Goal: Task Accomplishment & Management: Use online tool/utility

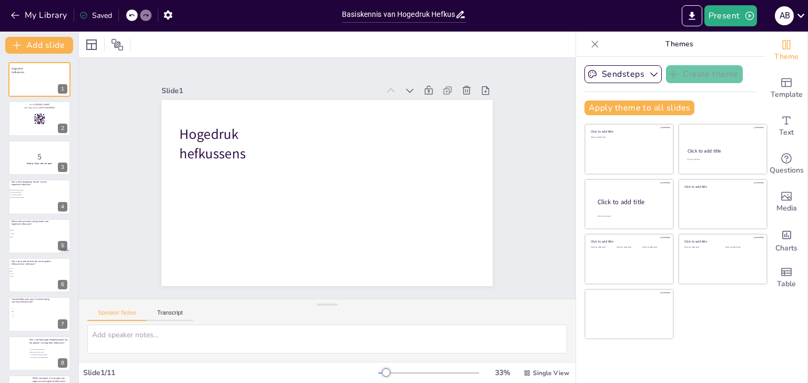
checkbox input "true"
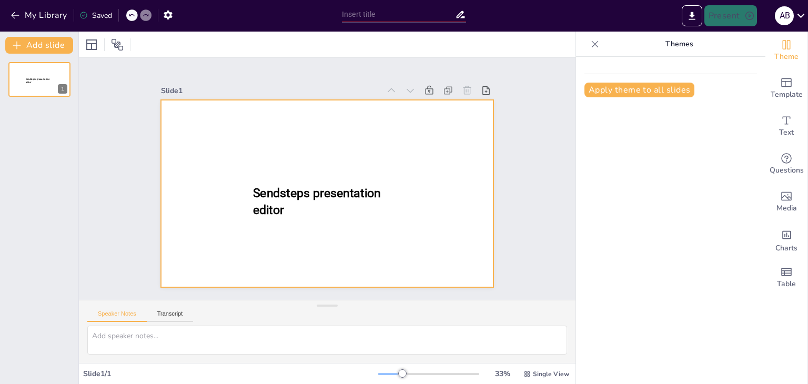
type input "Basiskennis van Hogedruk Hefkussens voor Brandweer Aspiranten"
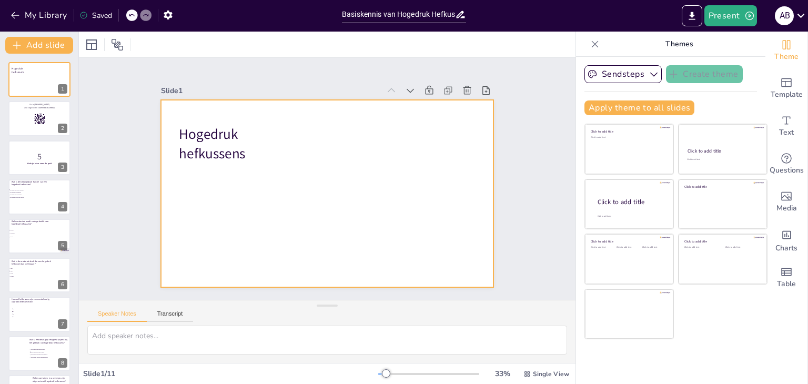
checkbox input "true"
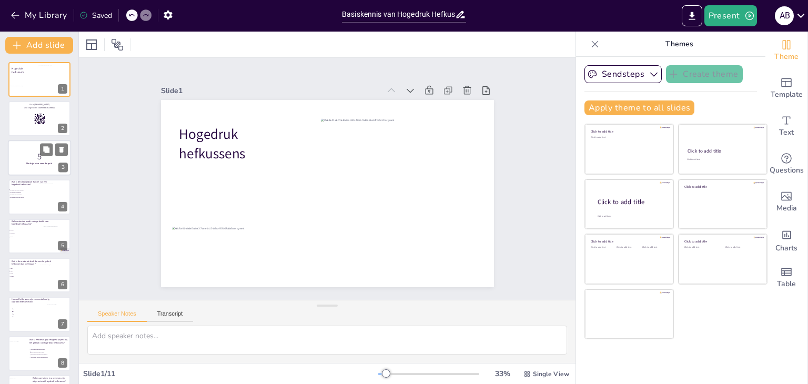
checkbox input "true"
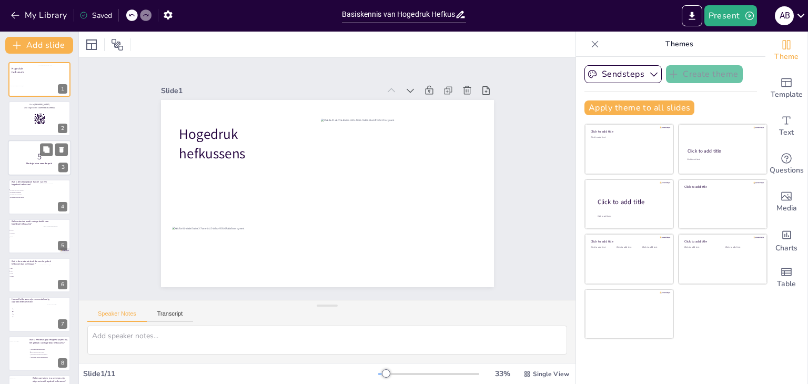
checkbox input "true"
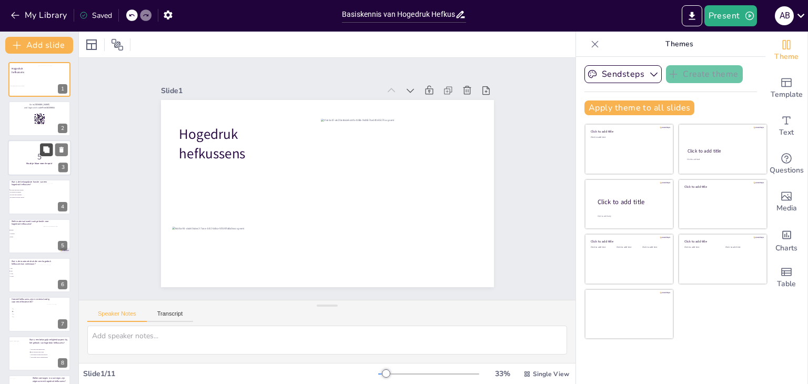
checkbox input "true"
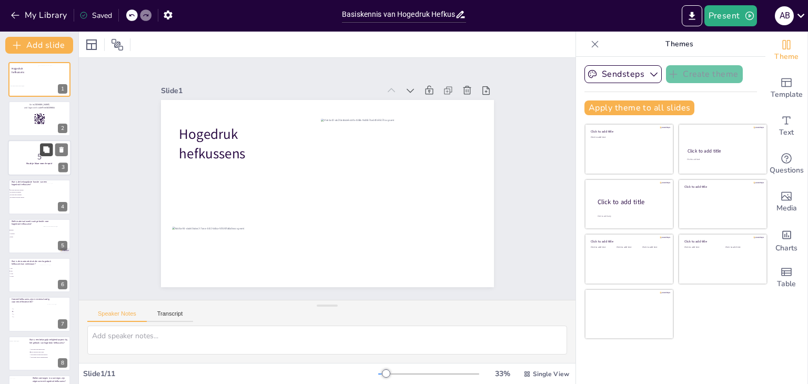
checkbox input "true"
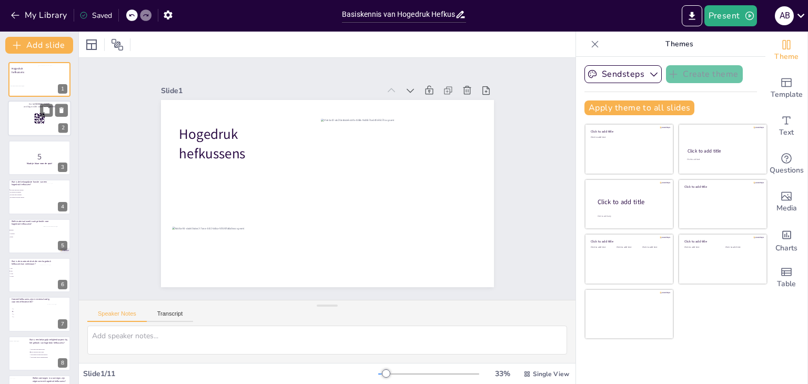
checkbox input "true"
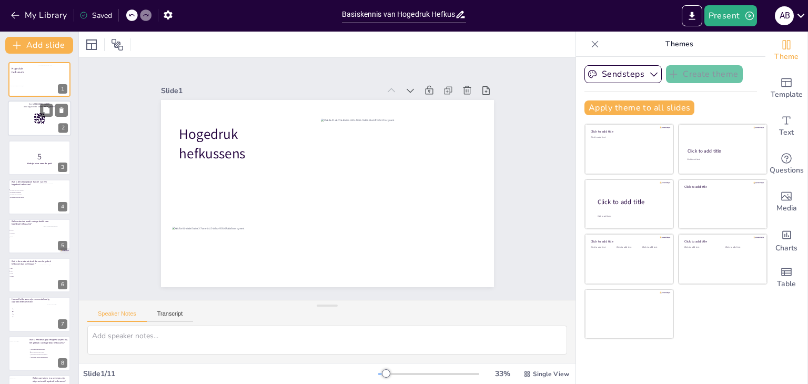
checkbox input "true"
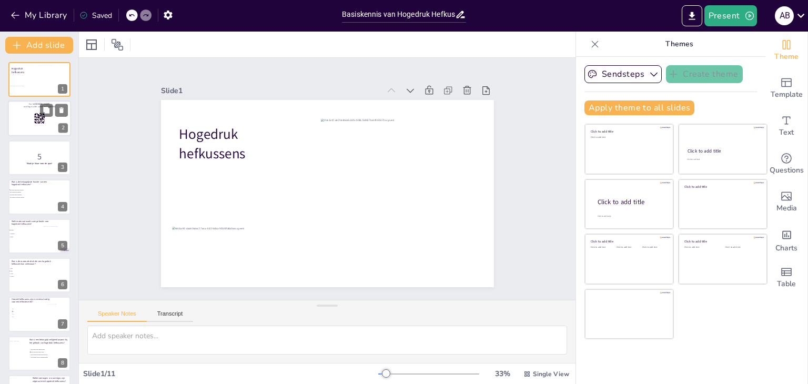
checkbox input "true"
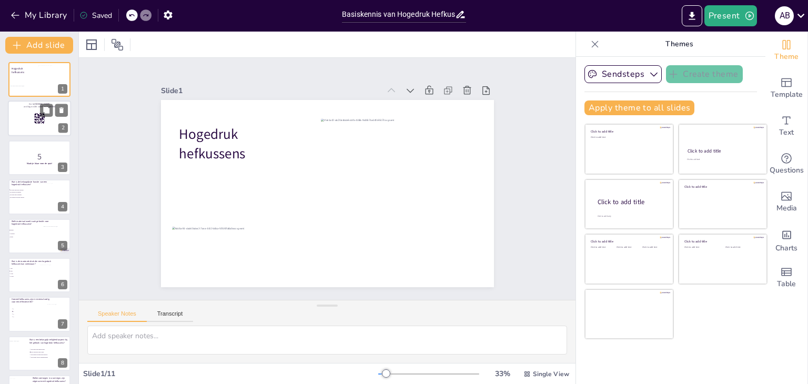
click at [37, 125] on div at bounding box center [39, 119] width 63 height 36
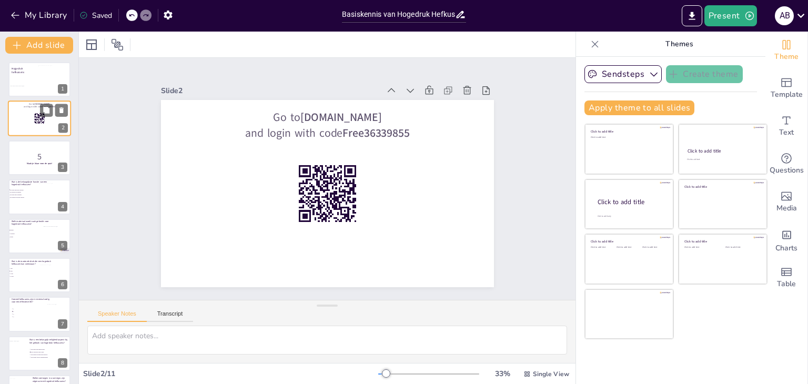
checkbox input "true"
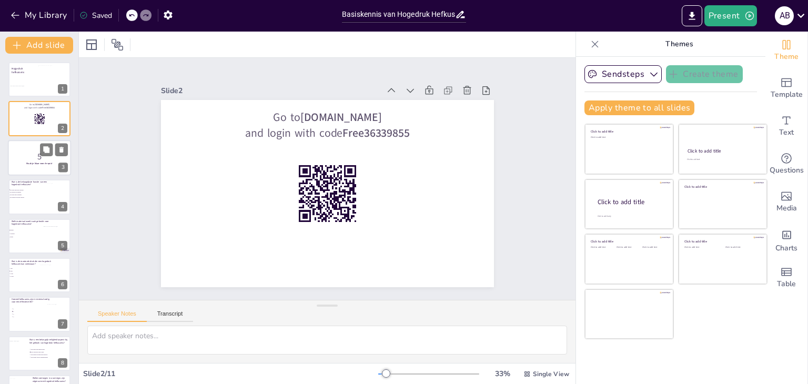
checkbox input "true"
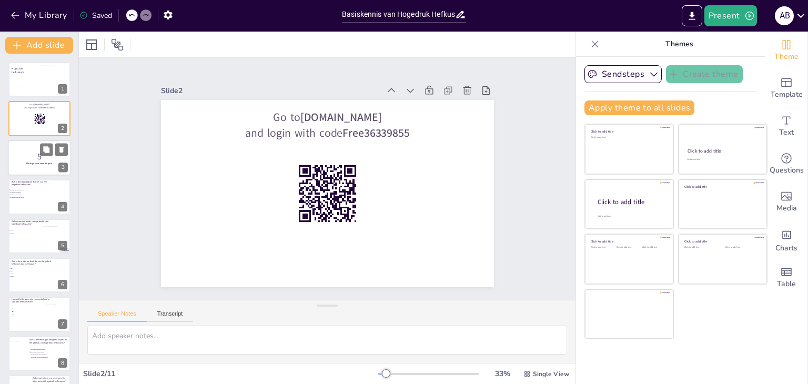
checkbox input "true"
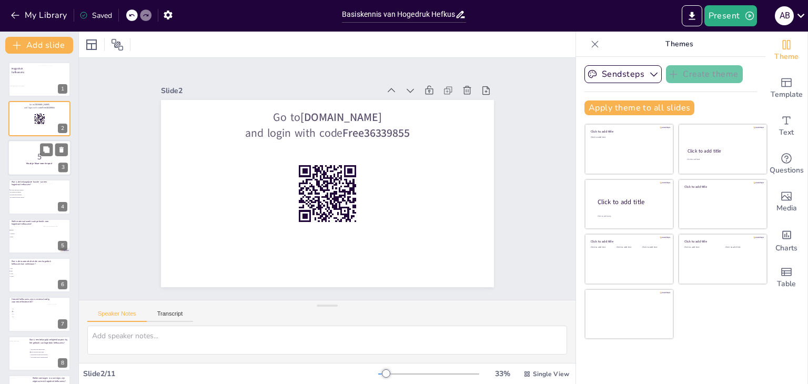
checkbox input "true"
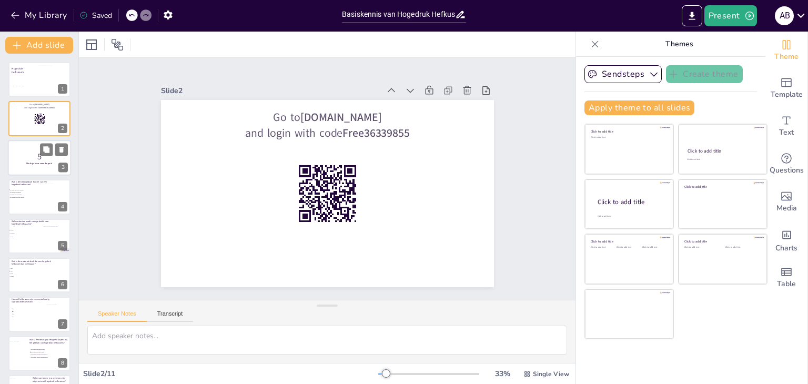
click at [25, 161] on p "5" at bounding box center [39, 156] width 57 height 12
checkbox input "true"
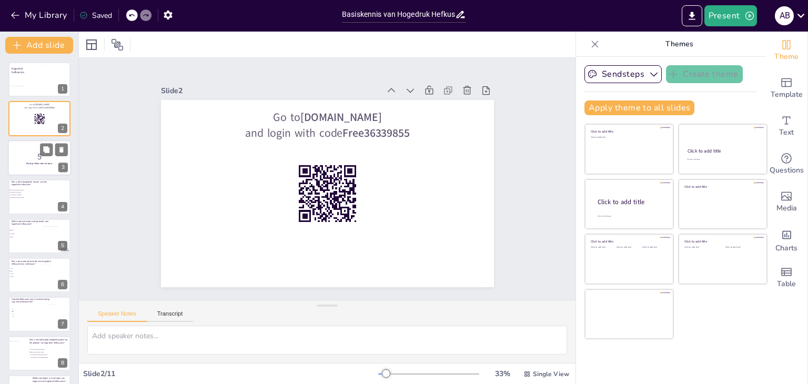
checkbox input "true"
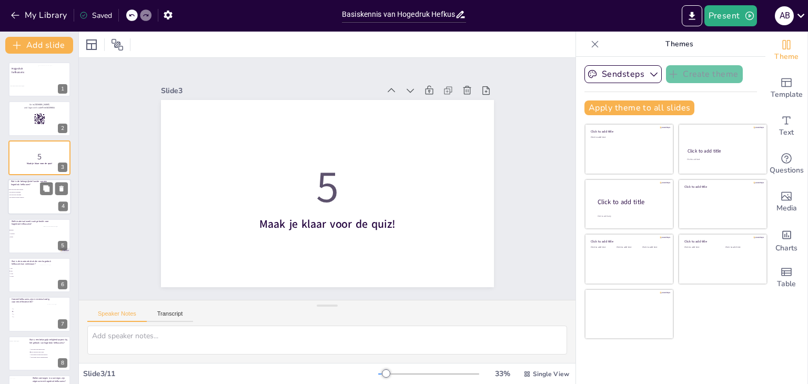
checkbox input "true"
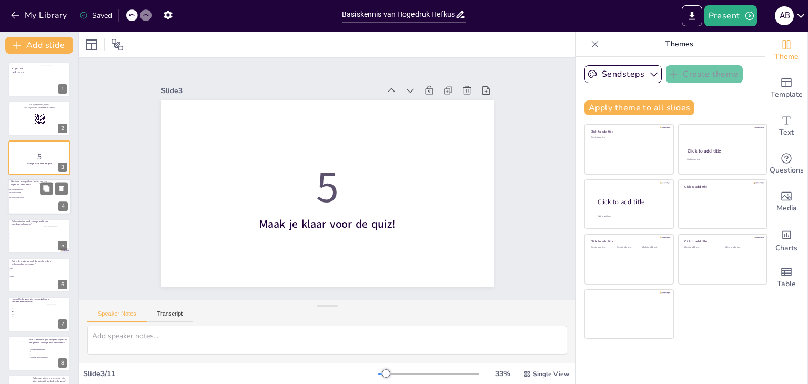
checkbox input "true"
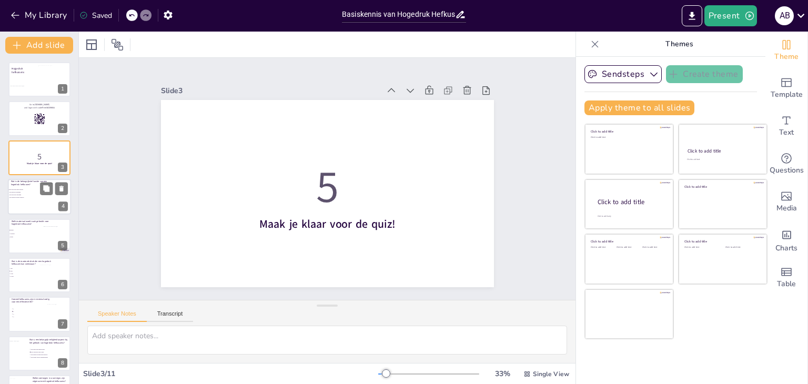
checkbox input "true"
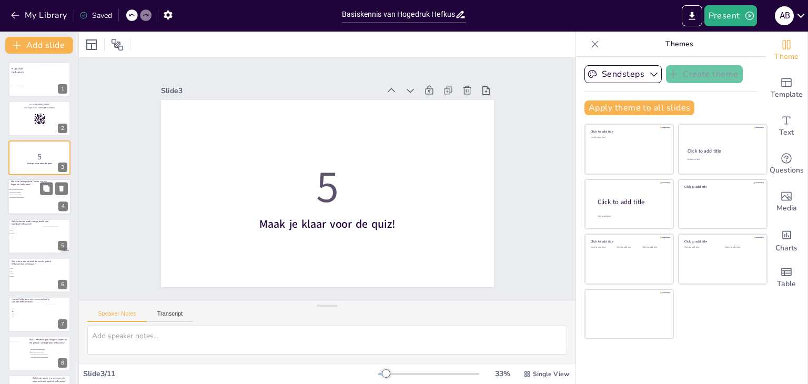
checkbox input "true"
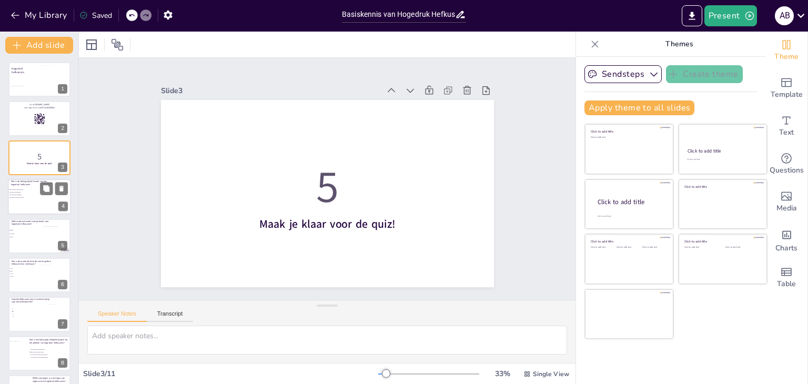
checkbox input "true"
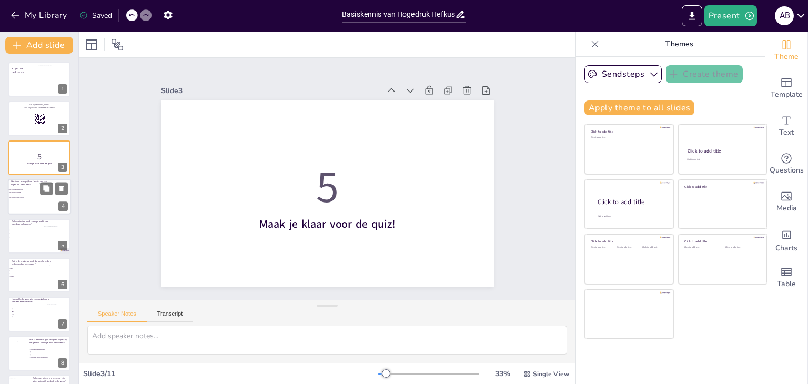
checkbox input "true"
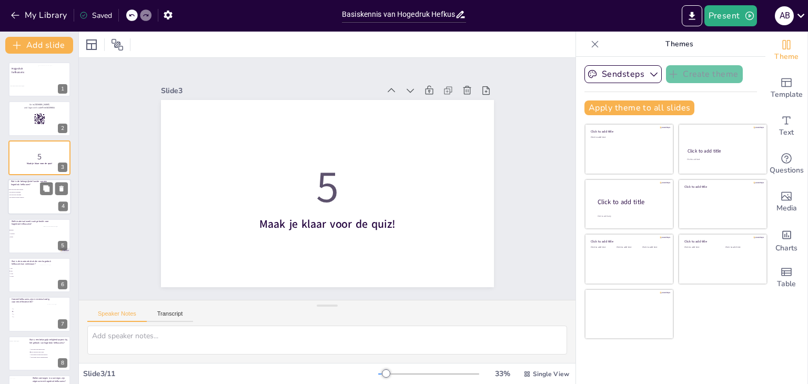
checkbox input "true"
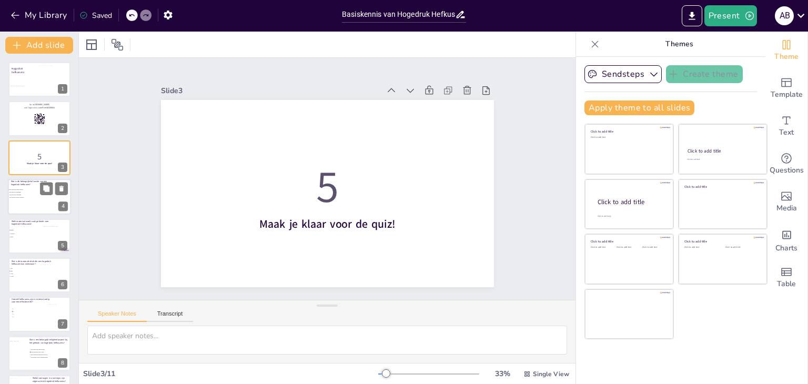
checkbox input "true"
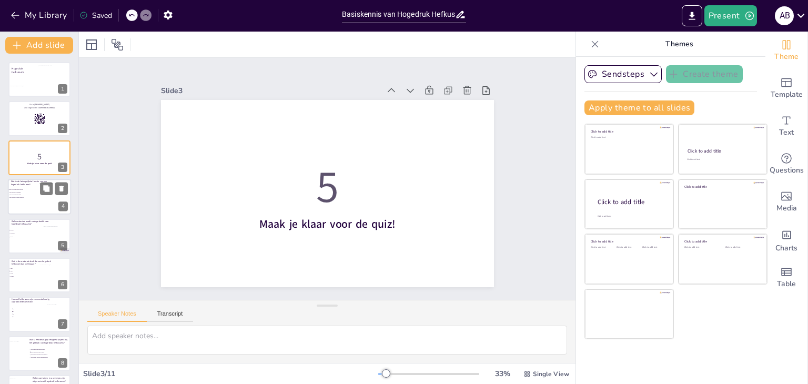
checkbox input "true"
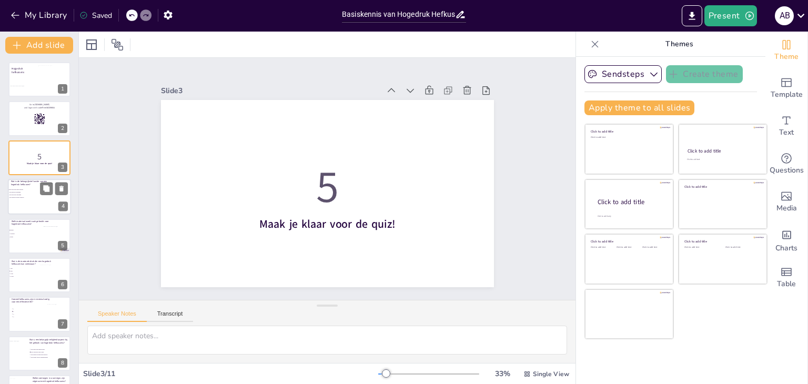
click at [27, 198] on span "Het stutten van zware objecten" at bounding box center [23, 198] width 29 height 2
type textarea "De belangrijkste functie van een hogedruk hefkussen is het tillen van voertuige…"
checkbox input "true"
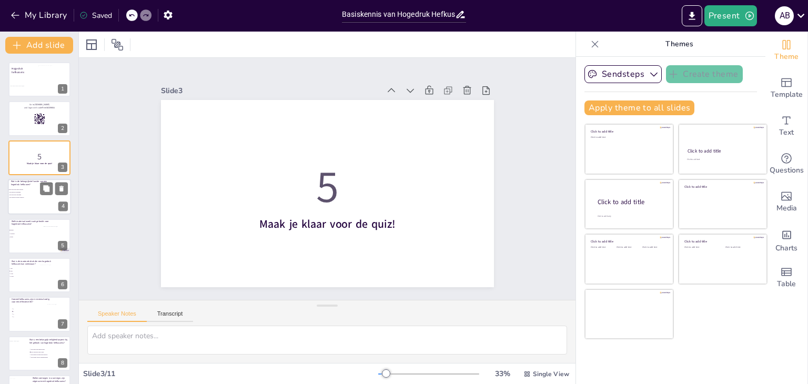
checkbox input "true"
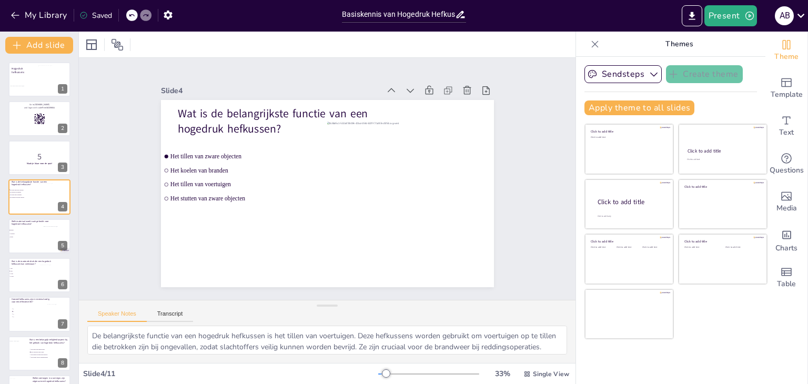
checkbox input "true"
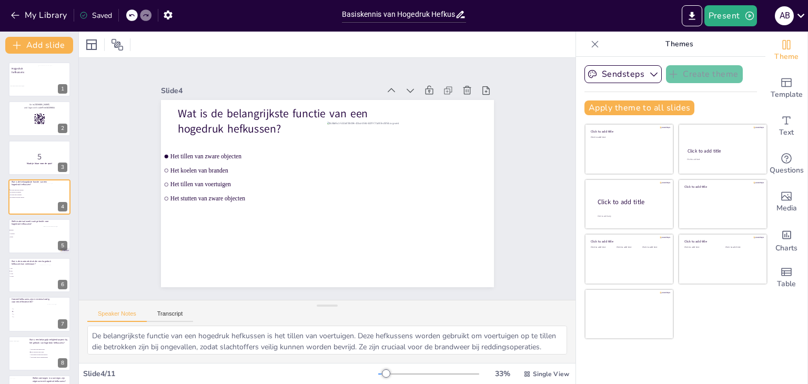
checkbox input "true"
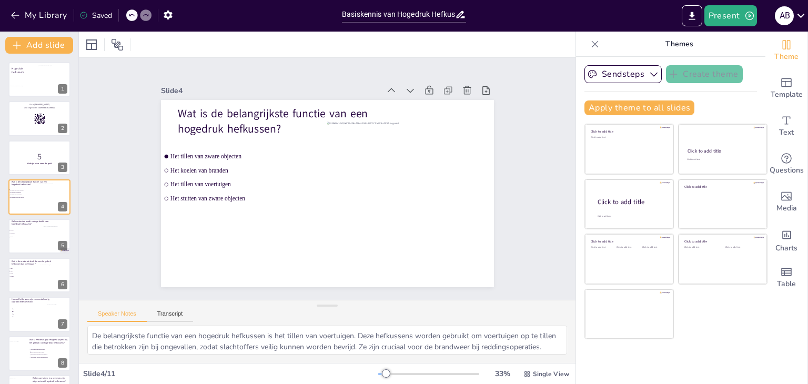
checkbox input "true"
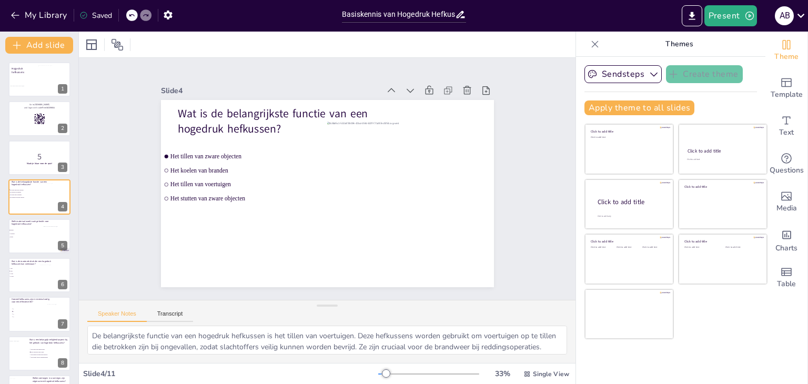
checkbox input "true"
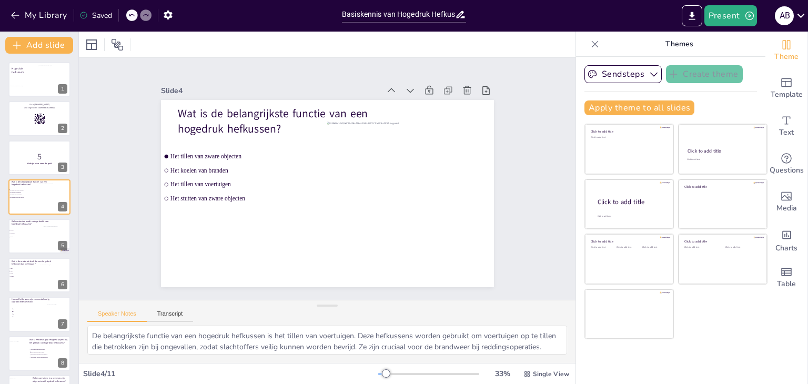
checkbox input "true"
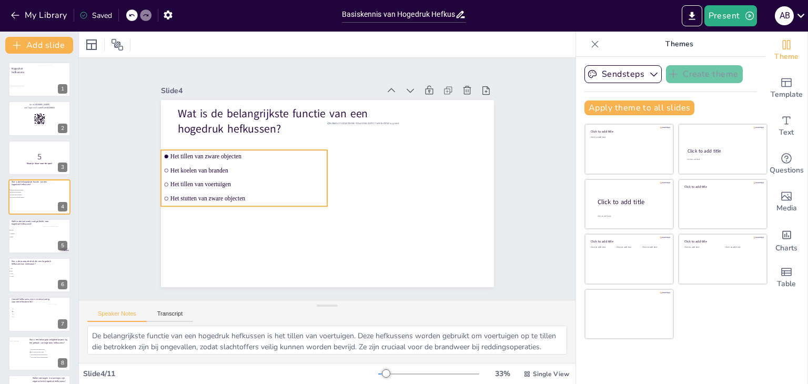
checkbox input "true"
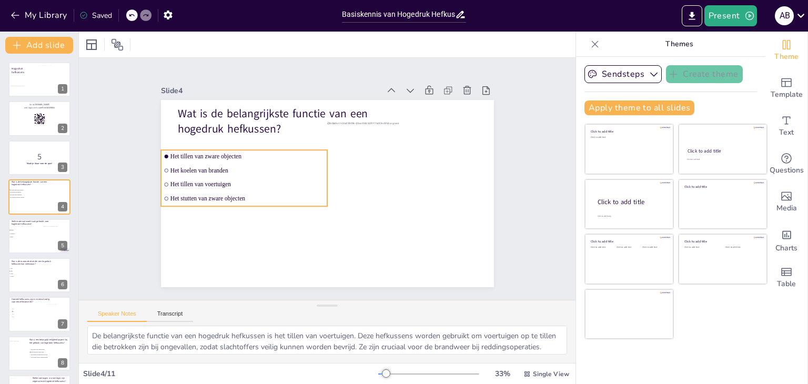
checkbox input "true"
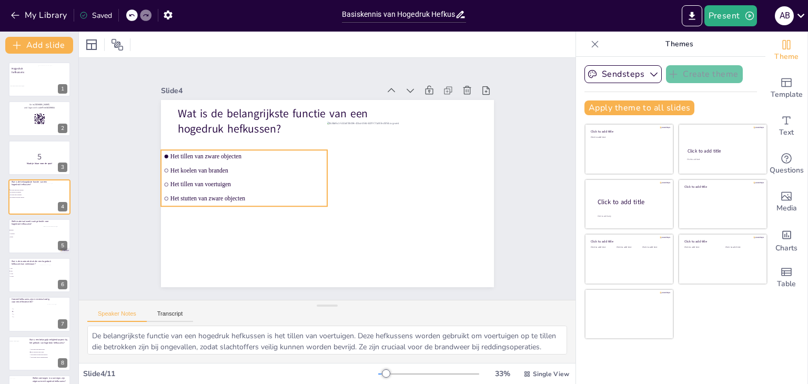
checkbox input "true"
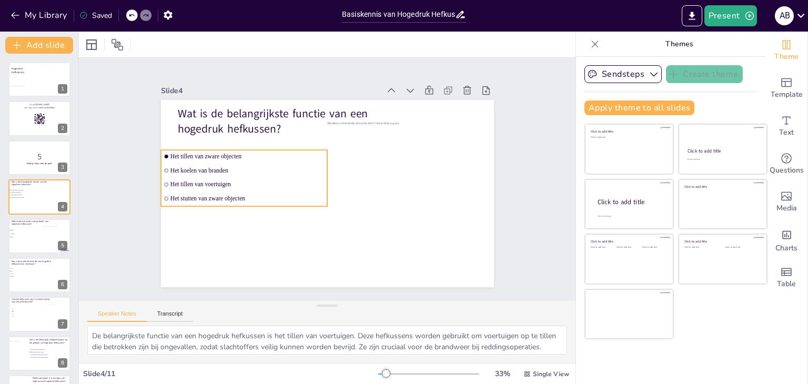
checkbox input "true"
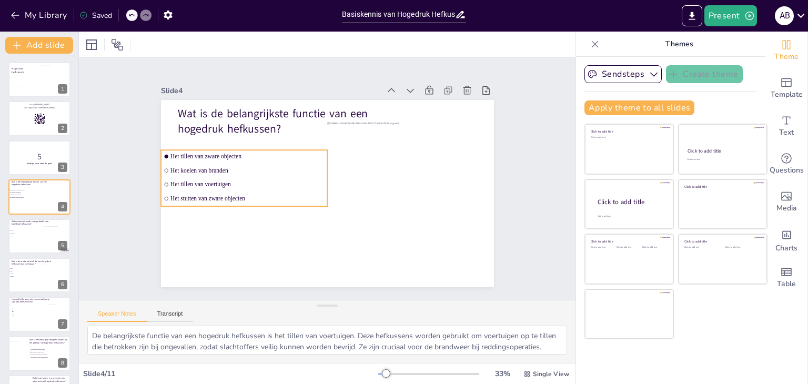
click at [206, 181] on span "Het tillen van voertuigen" at bounding box center [247, 184] width 154 height 7
checkbox input "true"
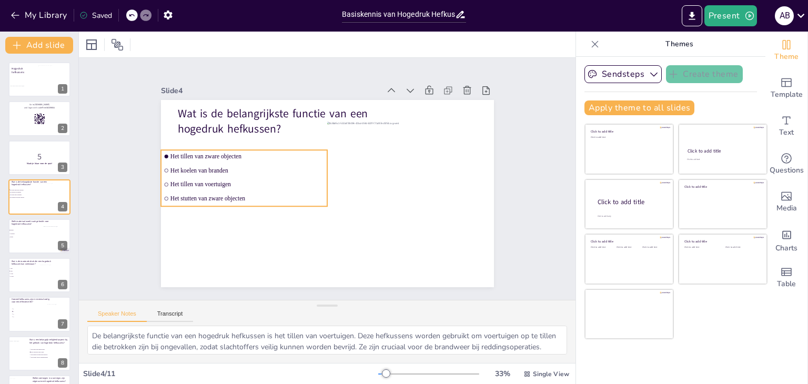
checkbox input "true"
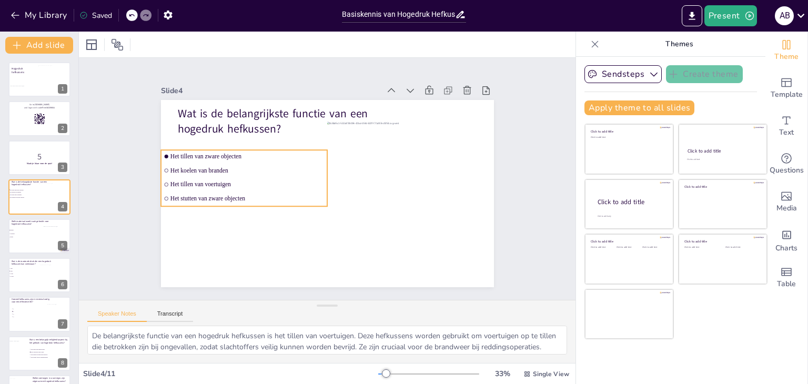
checkbox input "true"
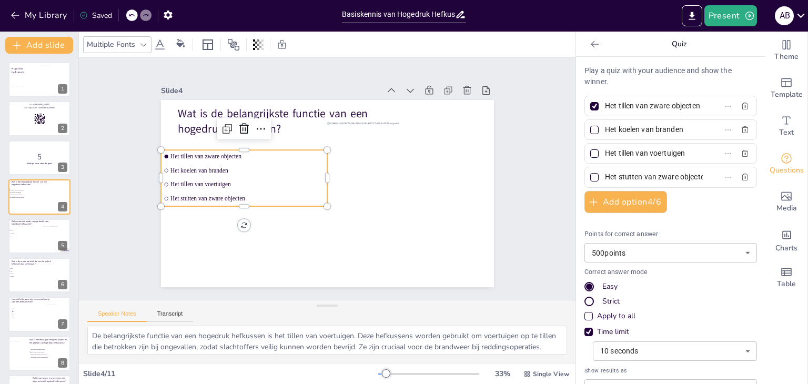
checkbox input "true"
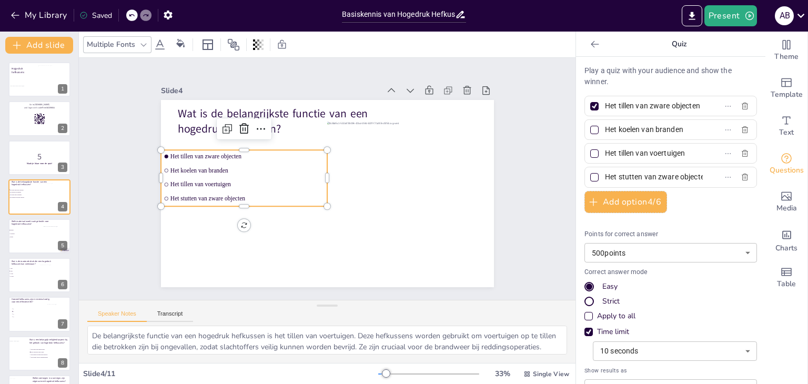
checkbox input "true"
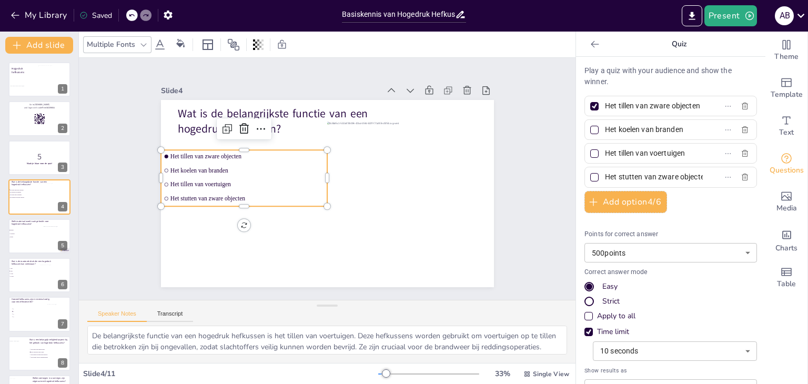
checkbox input "true"
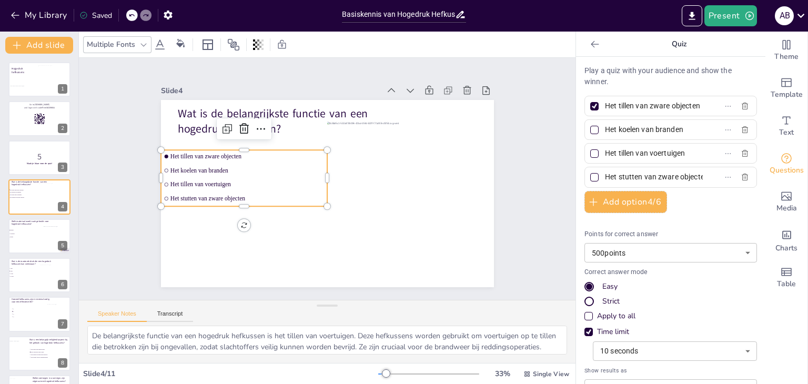
checkbox input "true"
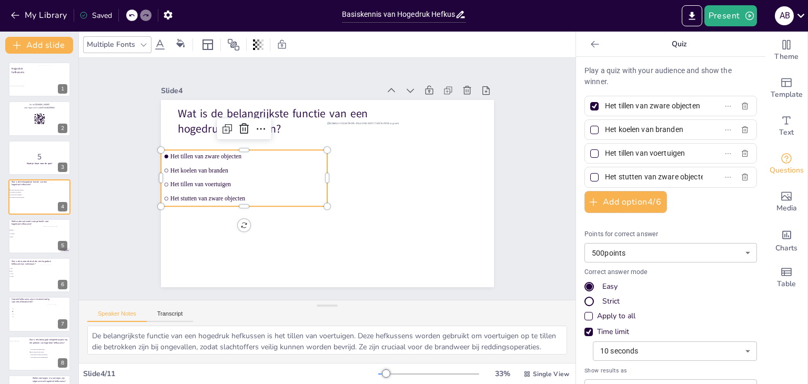
checkbox input "true"
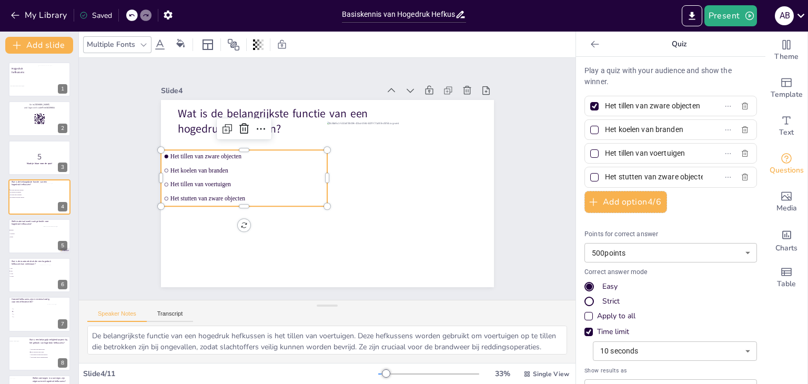
drag, startPoint x: 680, startPoint y: 124, endPoint x: 610, endPoint y: 127, distance: 70.0
click at [610, 127] on input "Het koelen van branden" at bounding box center [654, 129] width 98 height 15
checkbox input "true"
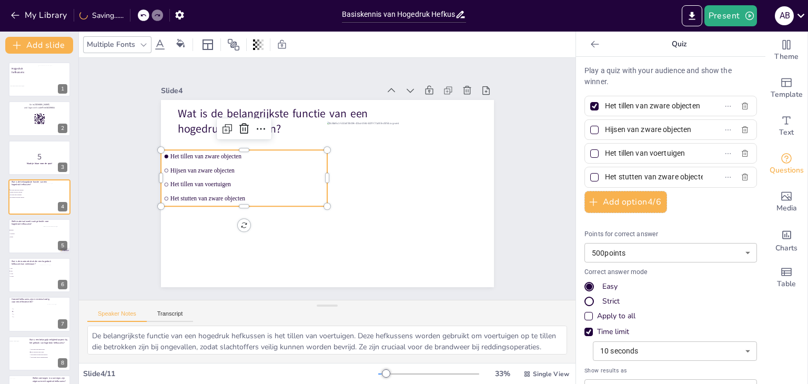
click at [695, 232] on p "Points for correct answer" at bounding box center [670, 234] width 173 height 9
click at [36, 234] on li "Glasvezel" at bounding box center [24, 233] width 32 height 3
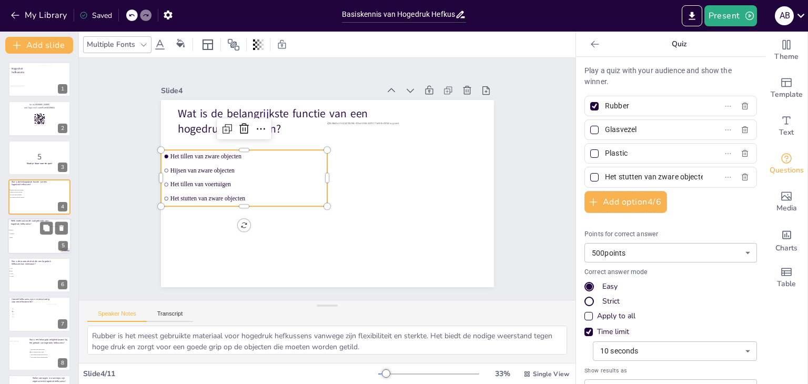
scroll to position [17, 0]
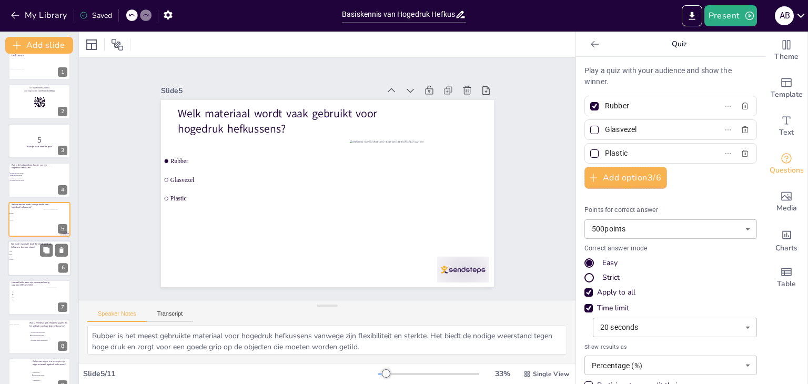
click at [27, 261] on div at bounding box center [39, 258] width 63 height 36
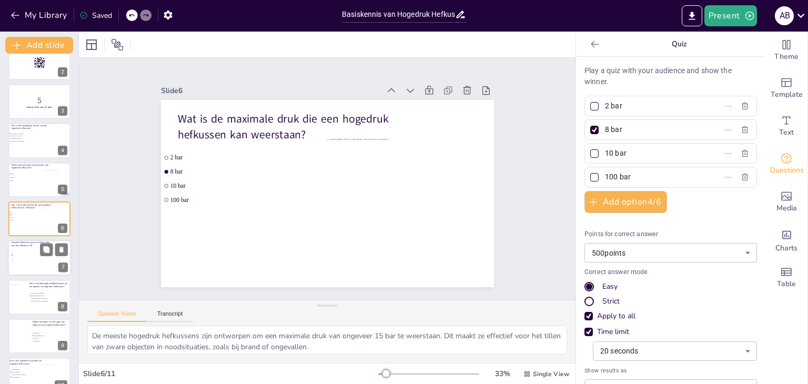
click at [27, 262] on div at bounding box center [39, 258] width 63 height 36
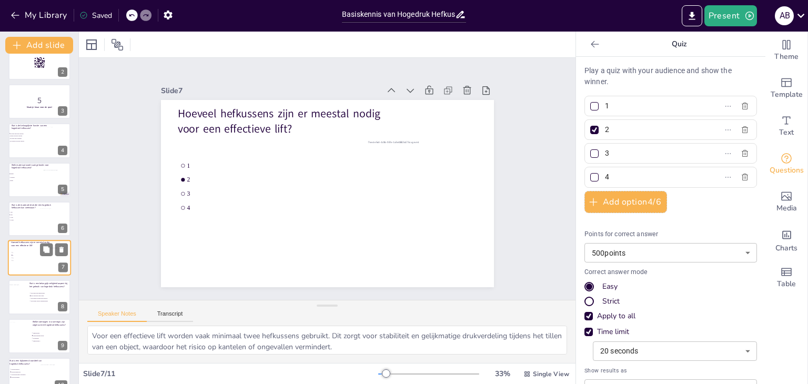
scroll to position [95, 0]
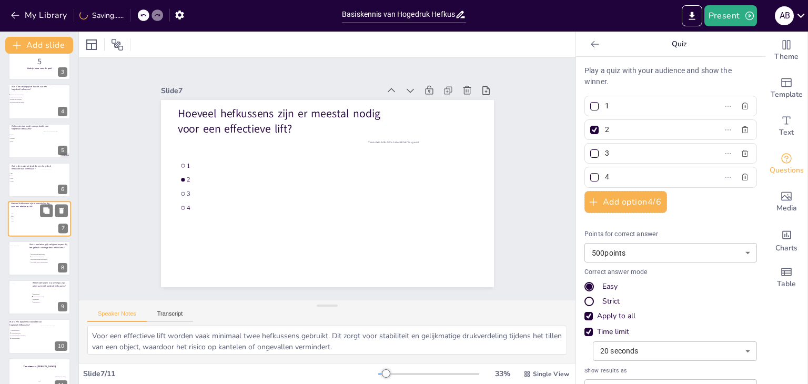
click at [27, 262] on div at bounding box center [17, 260] width 24 height 28
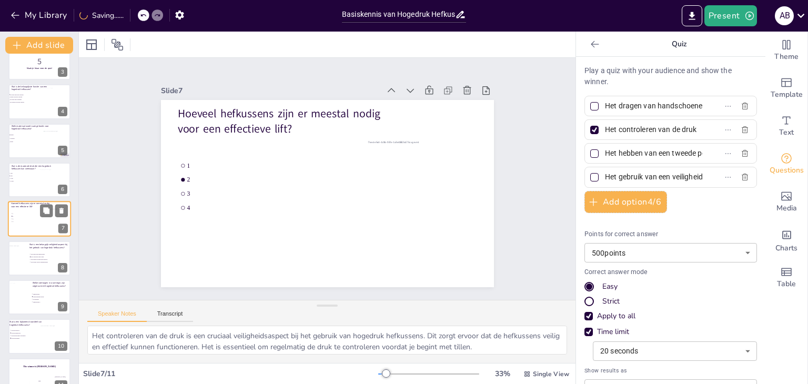
scroll to position [113, 0]
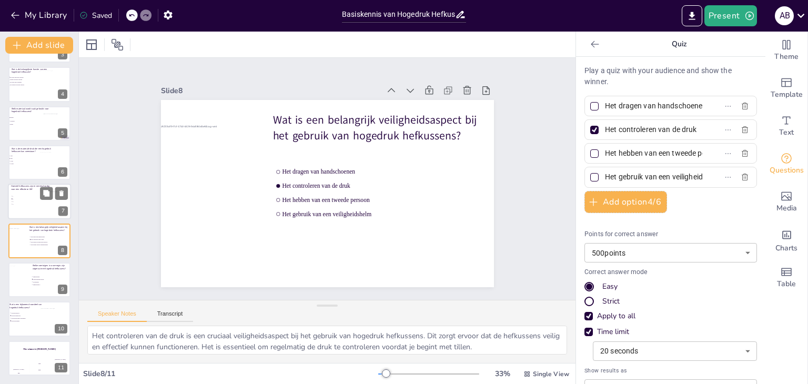
click at [27, 262] on div at bounding box center [39, 279] width 62 height 35
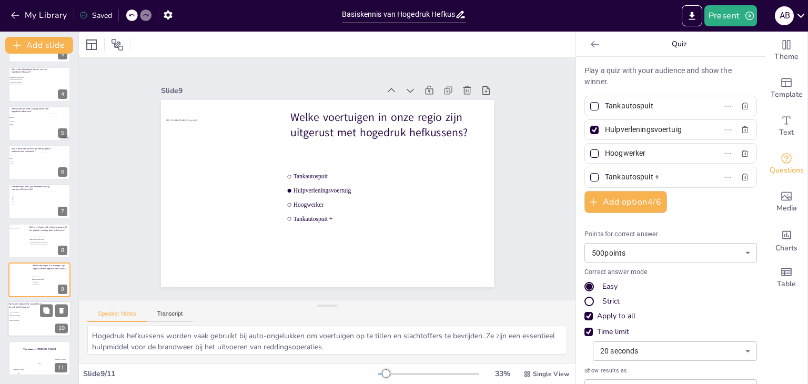
click at [32, 314] on li "Ze zijn lichtgewicht" at bounding box center [24, 315] width 31 height 3
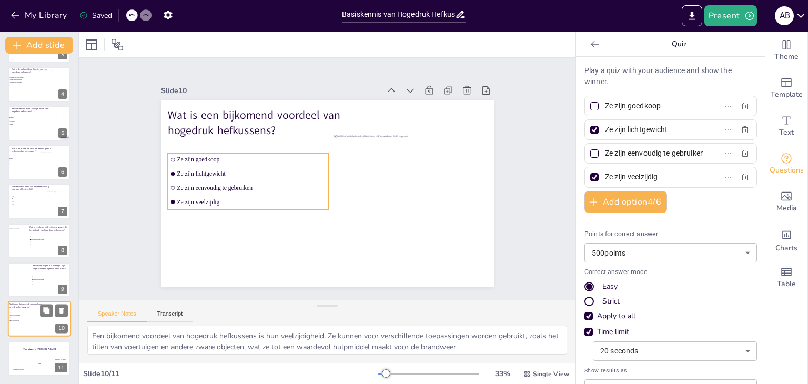
click at [32, 314] on li "Ze zijn lichtgewicht" at bounding box center [24, 315] width 31 height 3
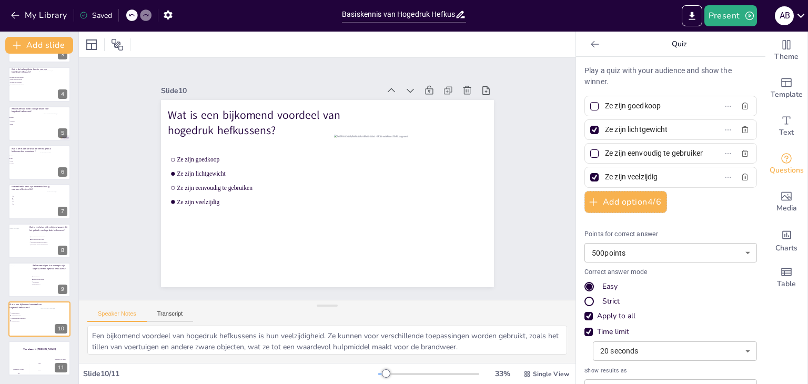
click at [651, 249] on body "My Library Saved Basiskennis van Hogedruk Hefkussens voor Brandweer Aspiranten …" at bounding box center [404, 192] width 808 height 384
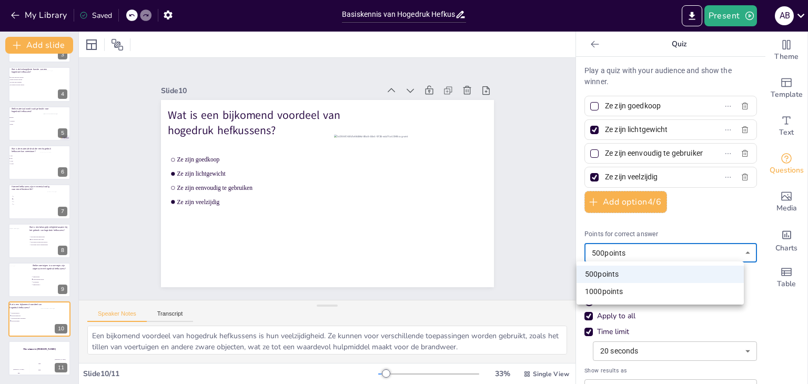
click at [651, 249] on div at bounding box center [404, 192] width 808 height 384
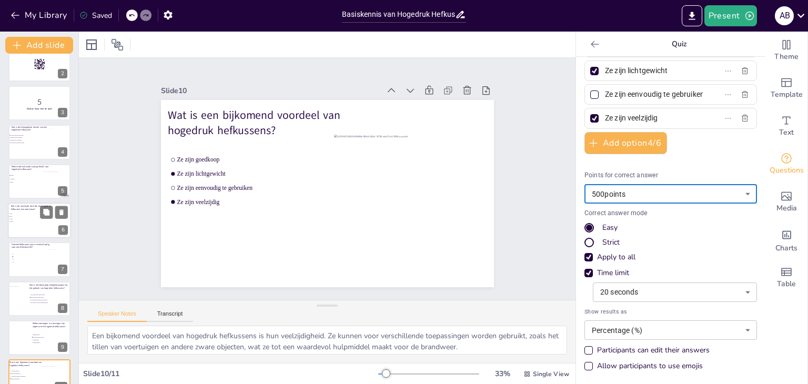
scroll to position [0, 0]
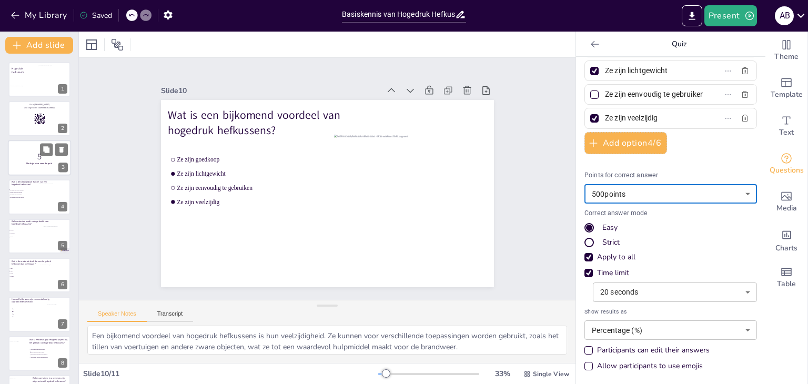
click at [21, 165] on div at bounding box center [39, 158] width 63 height 36
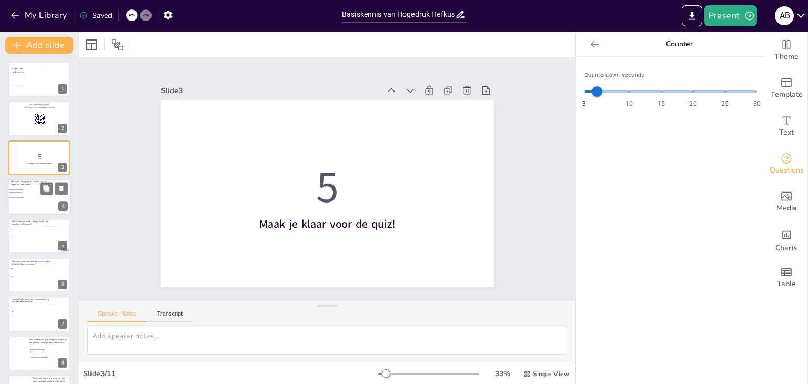
click at [21, 197] on li "Het stutten van zware objecten" at bounding box center [24, 198] width 32 height 3
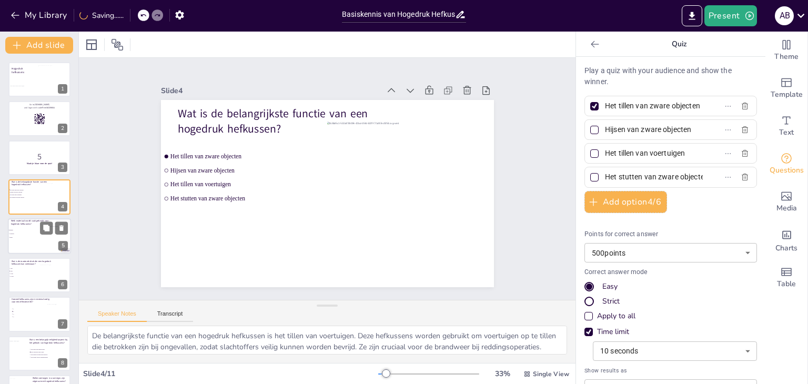
click at [22, 222] on p "Welk materiaal wordt vaak gebruikt voor hogedruk hefkussens?" at bounding box center [31, 222] width 41 height 6
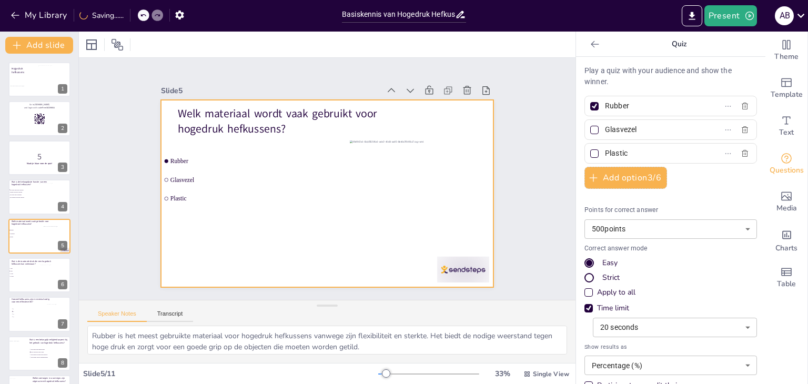
scroll to position [17, 0]
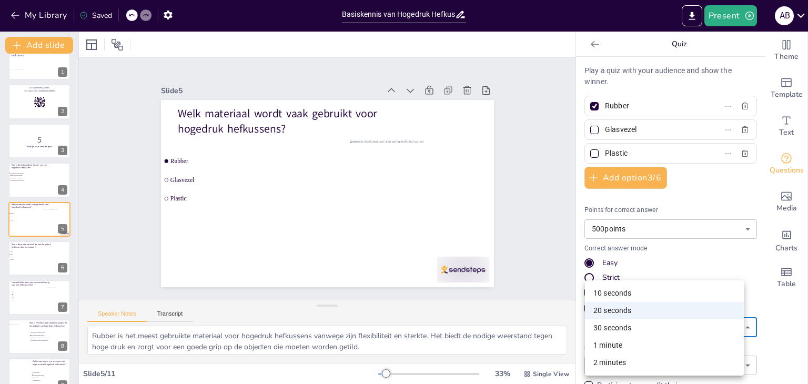
click at [642, 327] on body "My Library Saved Basiskennis van Hogedruk Hefkussens voor Brandweer Aspiranten …" at bounding box center [404, 192] width 808 height 384
click at [608, 294] on li "10 seconds" at bounding box center [664, 293] width 159 height 17
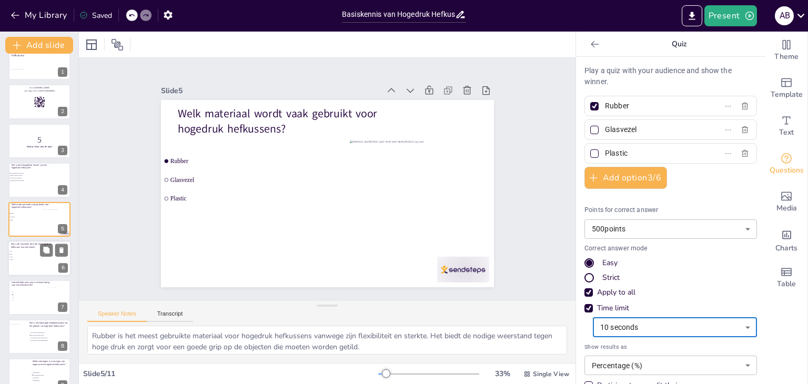
click at [36, 269] on div at bounding box center [39, 258] width 63 height 36
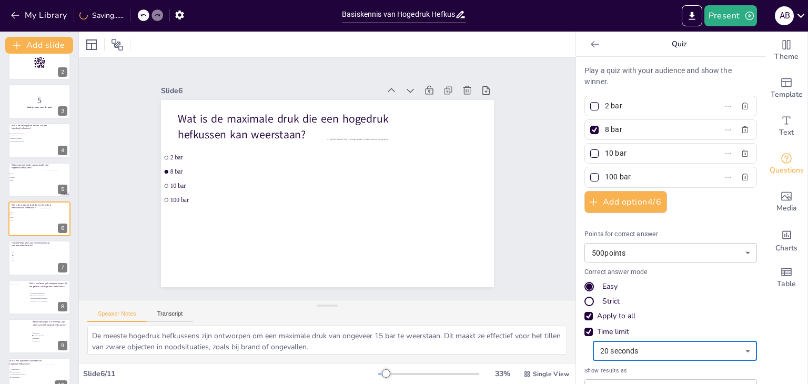
click at [667, 350] on body "My Library Saving...... Basiskennis van Hogedruk Hefkussens voor Brandweer Aspi…" at bounding box center [404, 192] width 808 height 384
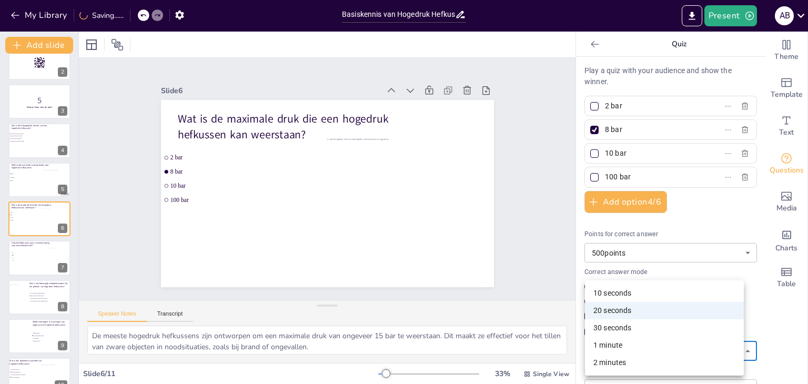
click at [623, 291] on li "10 seconds" at bounding box center [664, 293] width 159 height 17
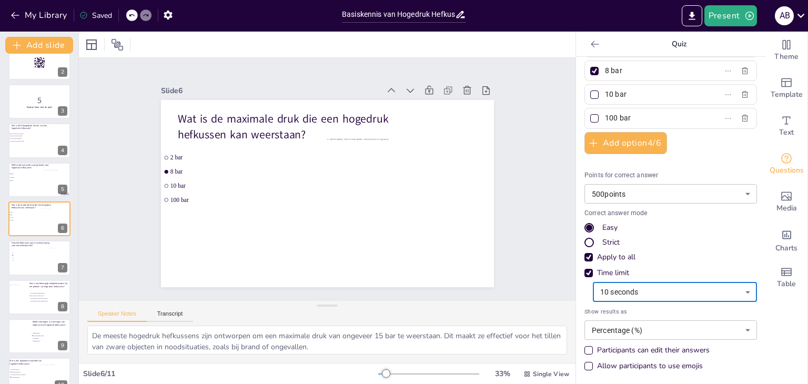
scroll to position [59, 0]
click at [31, 269] on div at bounding box center [39, 258] width 63 height 36
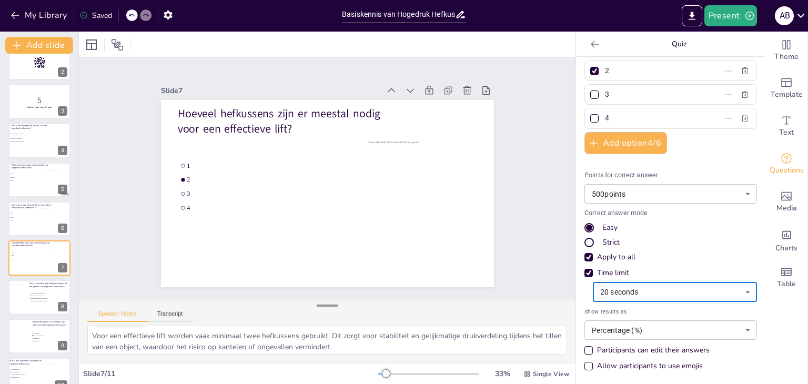
scroll to position [95, 0]
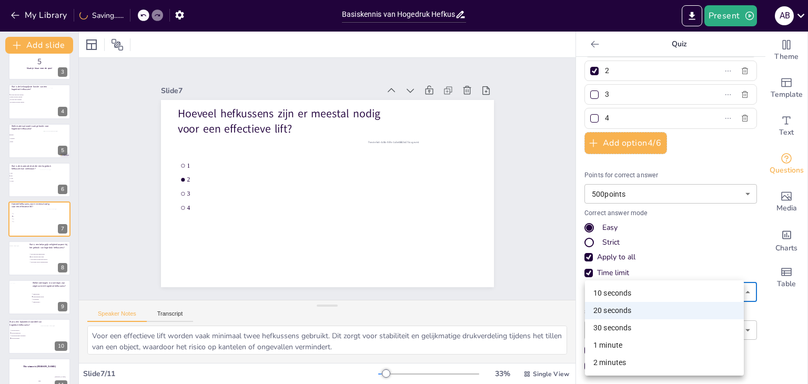
click at [638, 288] on body "My Library Saving...... Basiskennis van Hogedruk Hefkussens voor Brandweer Aspi…" at bounding box center [404, 192] width 808 height 384
click at [628, 295] on li "10 seconds" at bounding box center [664, 293] width 159 height 17
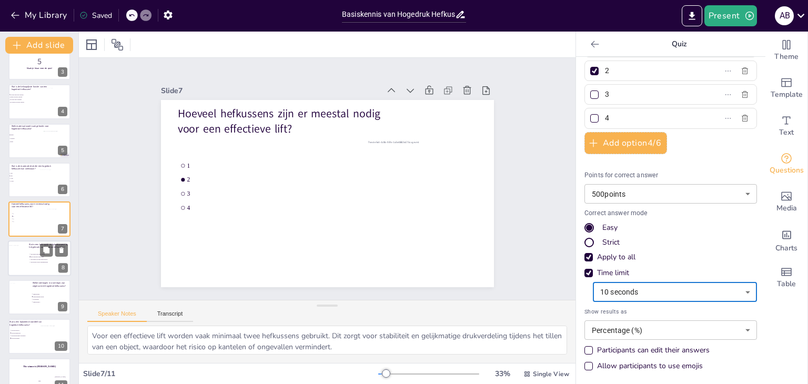
click at [37, 261] on li "Het gebruik van een veiligheidshelm" at bounding box center [45, 262] width 32 height 3
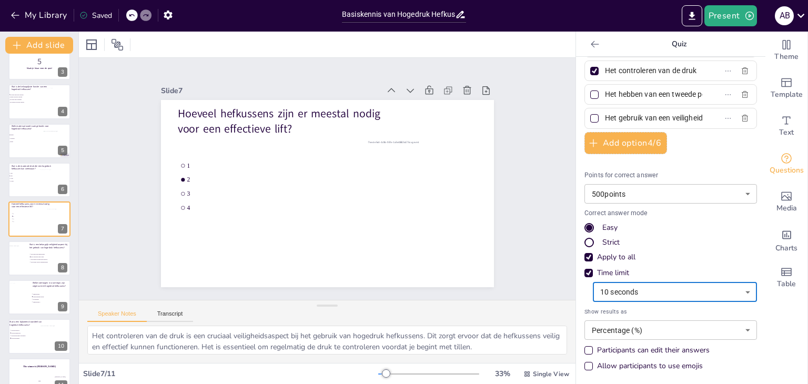
scroll to position [113, 0]
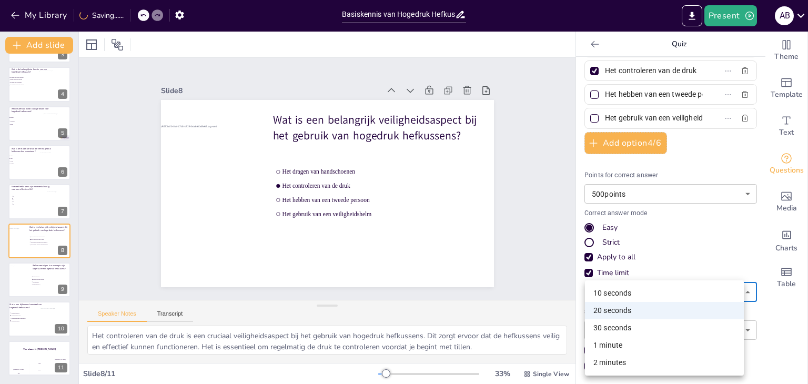
click at [640, 280] on body "My Library Saving...... Basiskennis van Hogedruk Hefkussens voor Brandweer Aspi…" at bounding box center [404, 192] width 808 height 384
click at [618, 302] on li "20 seconds" at bounding box center [664, 310] width 159 height 17
click at [614, 296] on body "My Library Saved Basiskennis van Hogedruk Hefkussens voor Brandweer Aspiranten …" at bounding box center [404, 192] width 808 height 384
click at [594, 287] on li "10 seconds" at bounding box center [664, 293] width 159 height 17
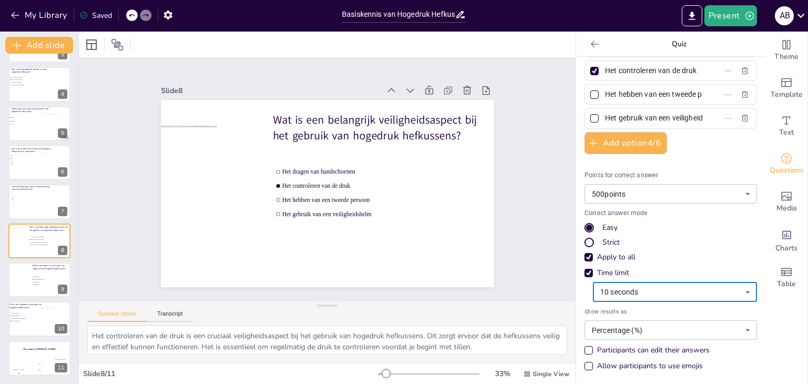
drag, startPoint x: 23, startPoint y: 291, endPoint x: 98, endPoint y: 293, distance: 75.3
click at [25, 291] on div at bounding box center [23, 280] width 42 height 28
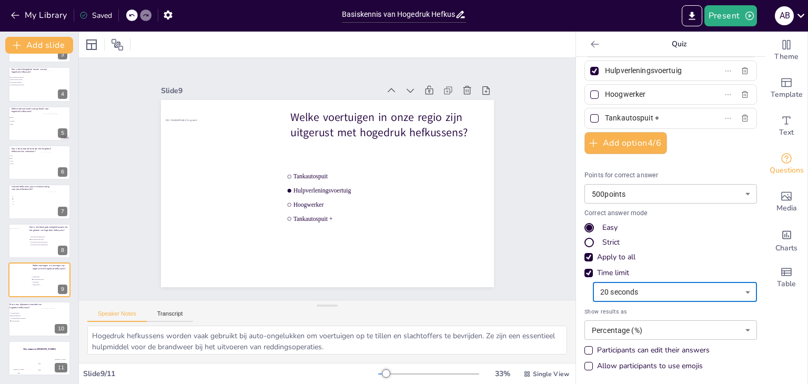
click at [604, 286] on body "My Library Saved Basiskennis van Hogedruk Hefkussens voor Brandweer Aspiranten …" at bounding box center [404, 192] width 808 height 384
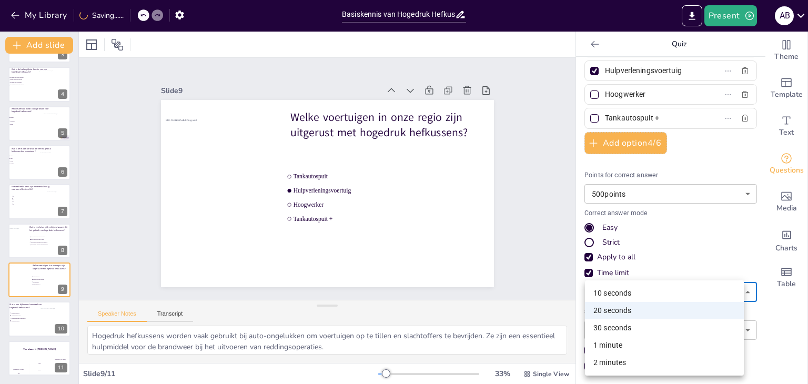
click at [604, 291] on li "10 seconds" at bounding box center [664, 293] width 159 height 17
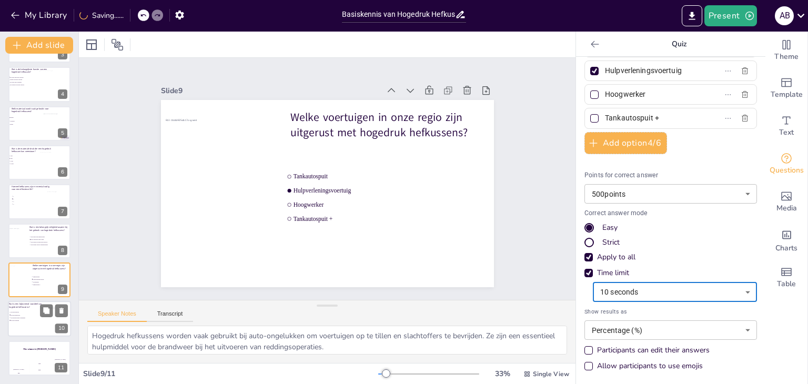
click at [38, 323] on div at bounding box center [39, 319] width 63 height 36
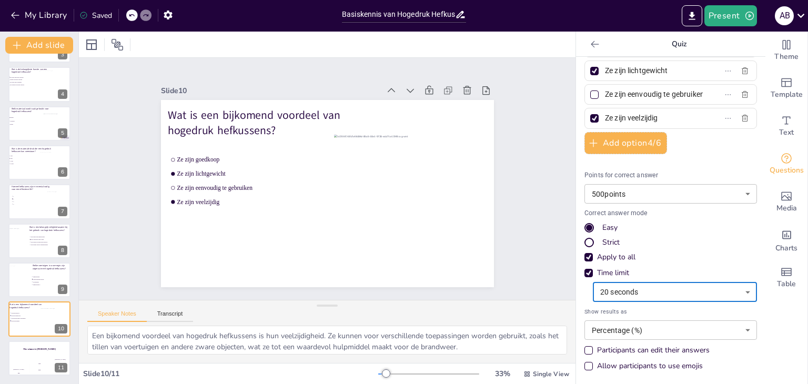
click at [607, 285] on body "My Library Saved Basiskennis van Hogedruk Hefkussens voor Brandweer Aspiranten …" at bounding box center [404, 192] width 808 height 384
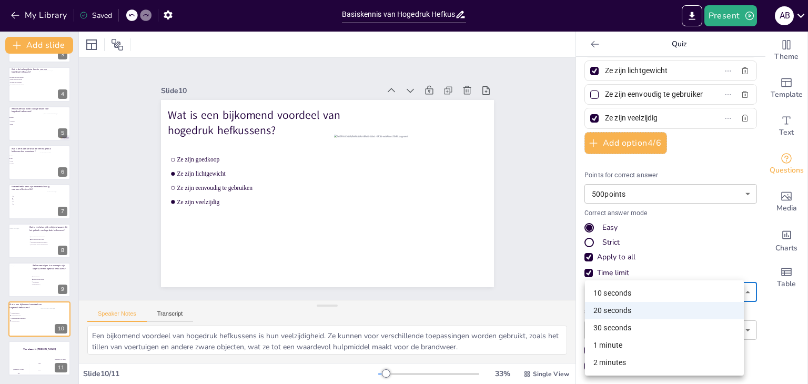
drag, startPoint x: 606, startPoint y: 290, endPoint x: 629, endPoint y: 294, distance: 23.4
click at [607, 290] on li "10 seconds" at bounding box center [664, 293] width 159 height 17
